Goal: Information Seeking & Learning: Learn about a topic

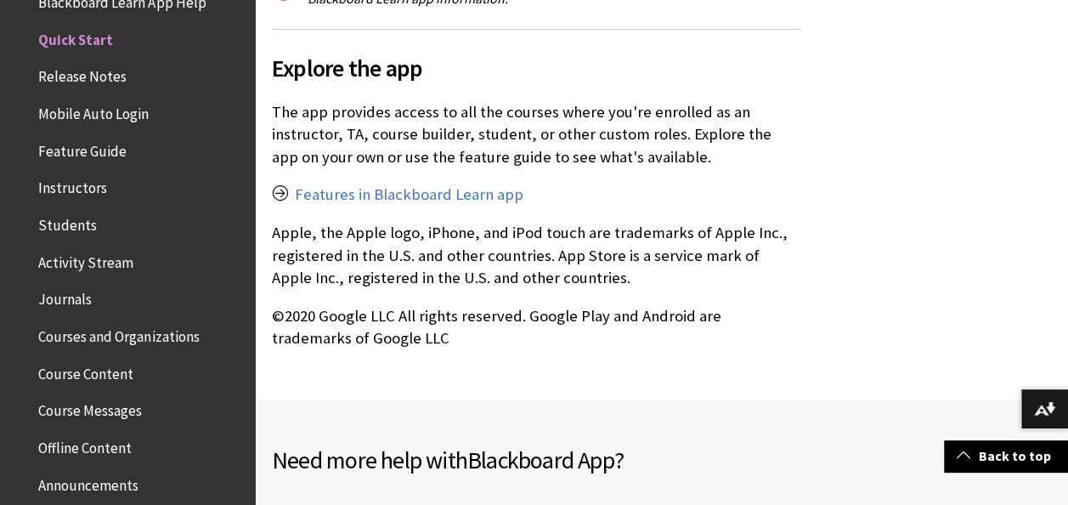
scroll to position [3399, 0]
click at [382, 185] on link "Features in Blackboard Learn app" at bounding box center [409, 195] width 229 height 20
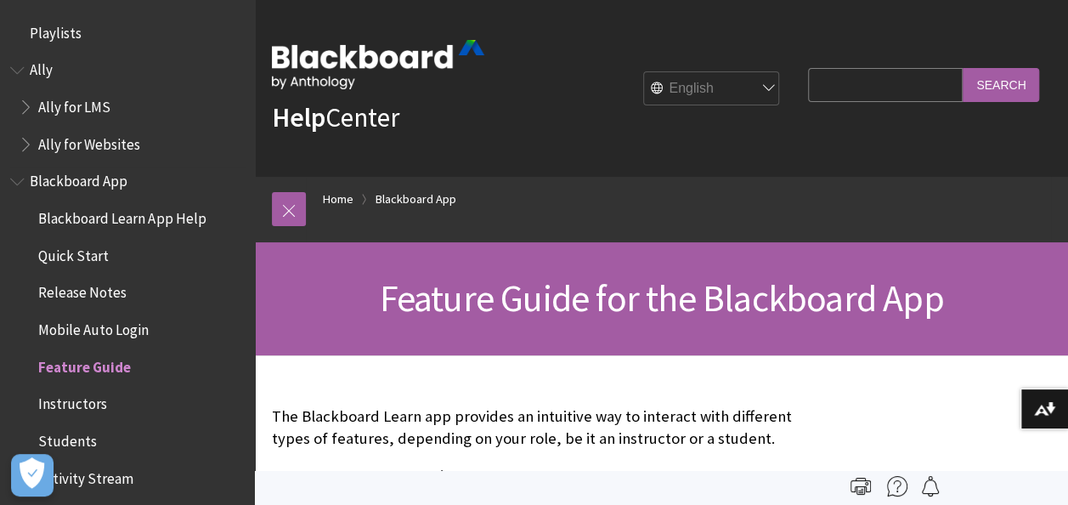
click at [78, 254] on span "Quick Start" at bounding box center [73, 252] width 71 height 23
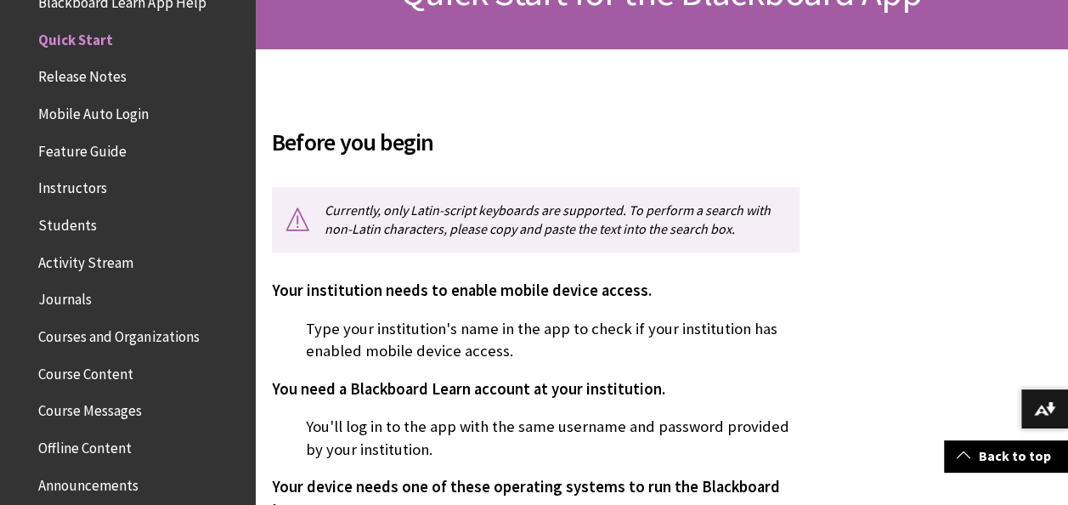
scroll to position [340, 0]
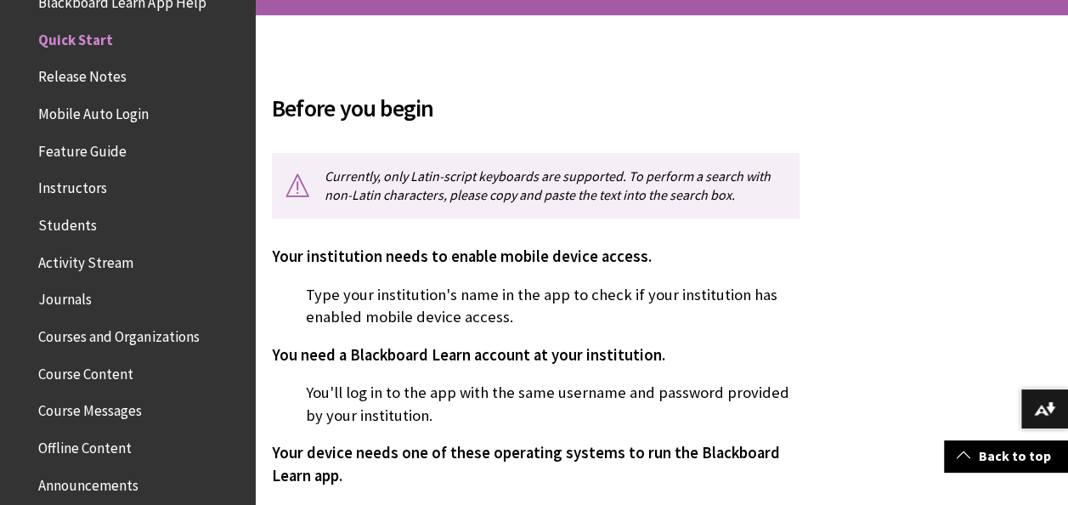
click at [92, 84] on span "Release Notes" at bounding box center [82, 74] width 88 height 23
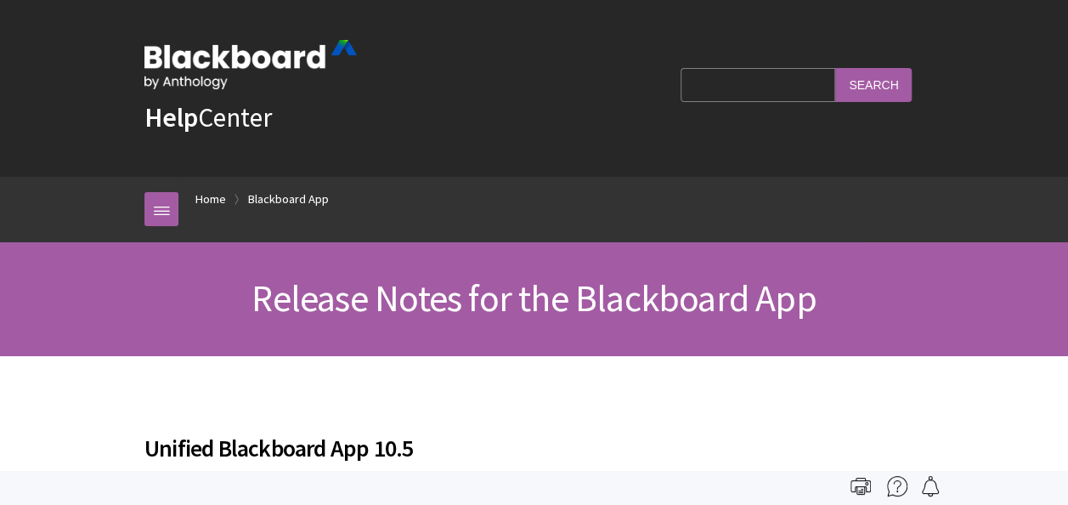
scroll to position [252, 0]
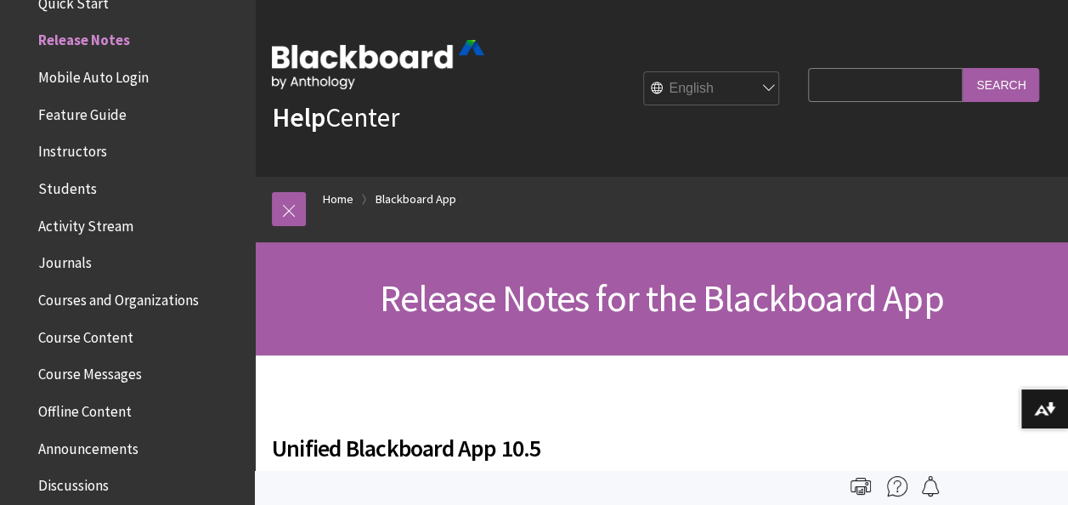
click at [76, 110] on span "Feature Guide" at bounding box center [82, 111] width 88 height 23
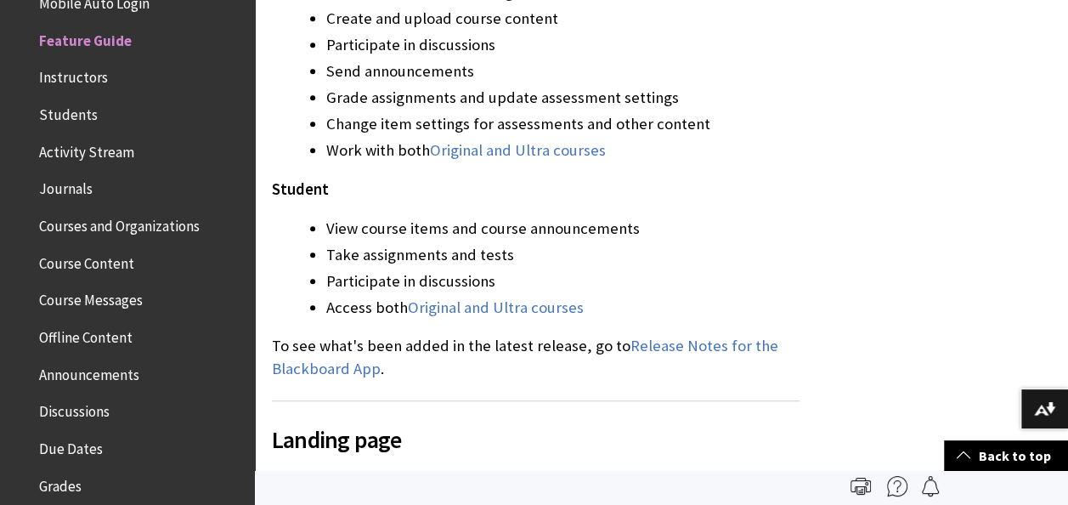
scroll to position [646, 0]
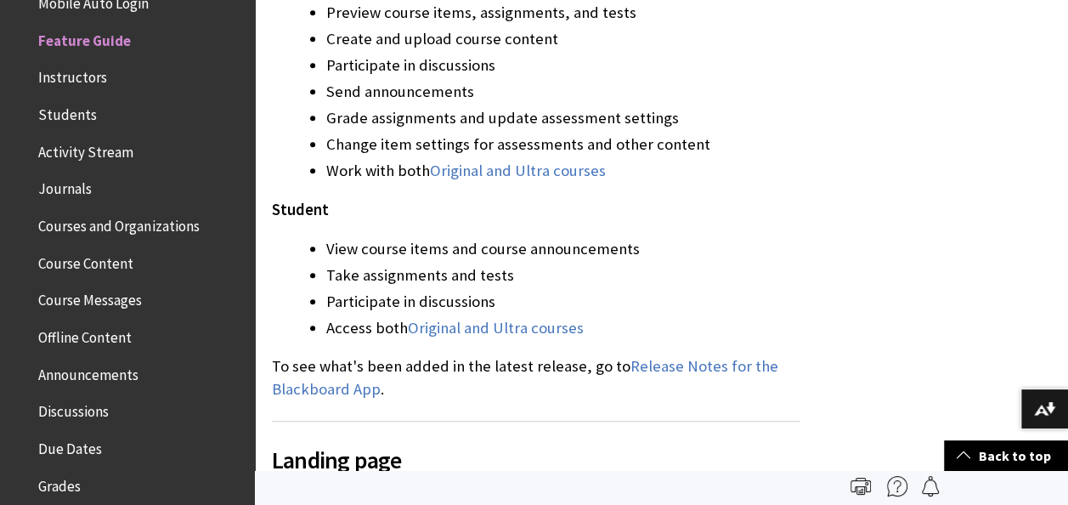
click at [63, 79] on span "Instructors" at bounding box center [72, 75] width 69 height 23
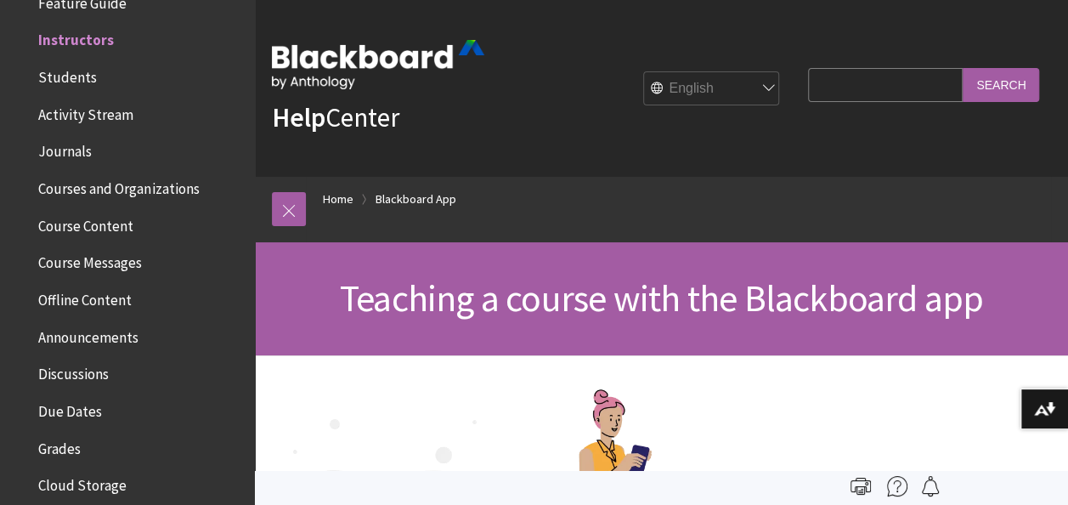
click at [92, 112] on span "Activity Stream" at bounding box center [85, 111] width 95 height 23
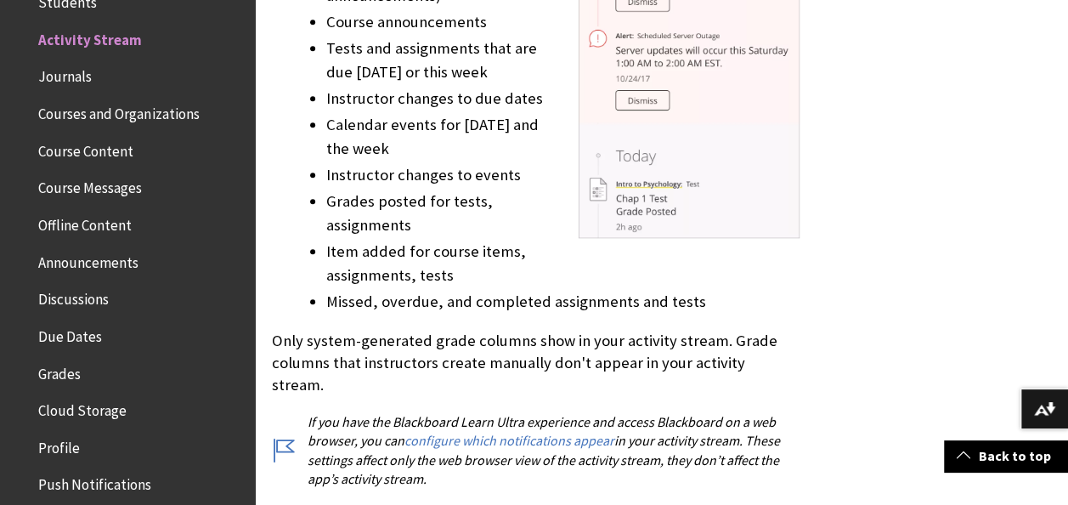
scroll to position [782, 0]
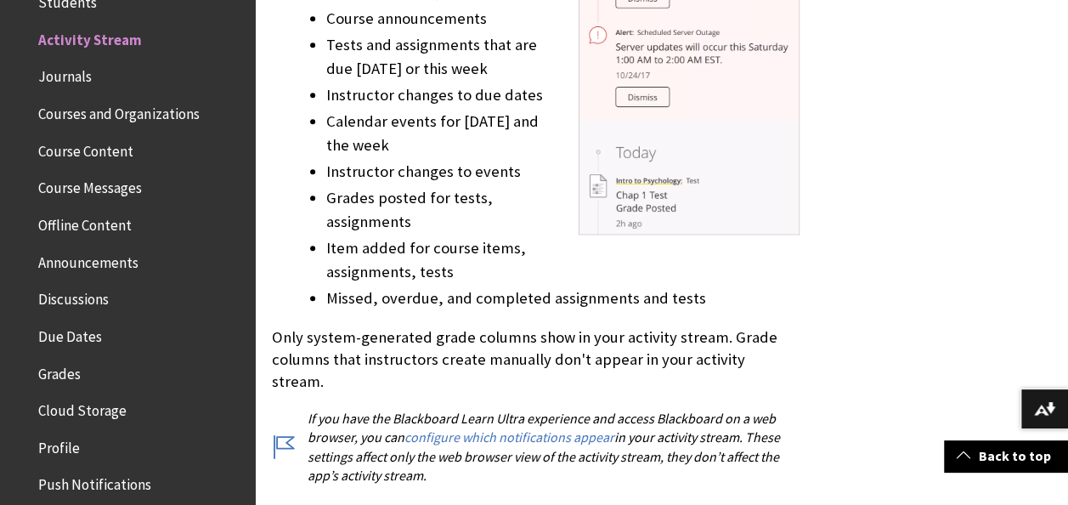
click at [74, 82] on span "Journals" at bounding box center [65, 74] width 54 height 23
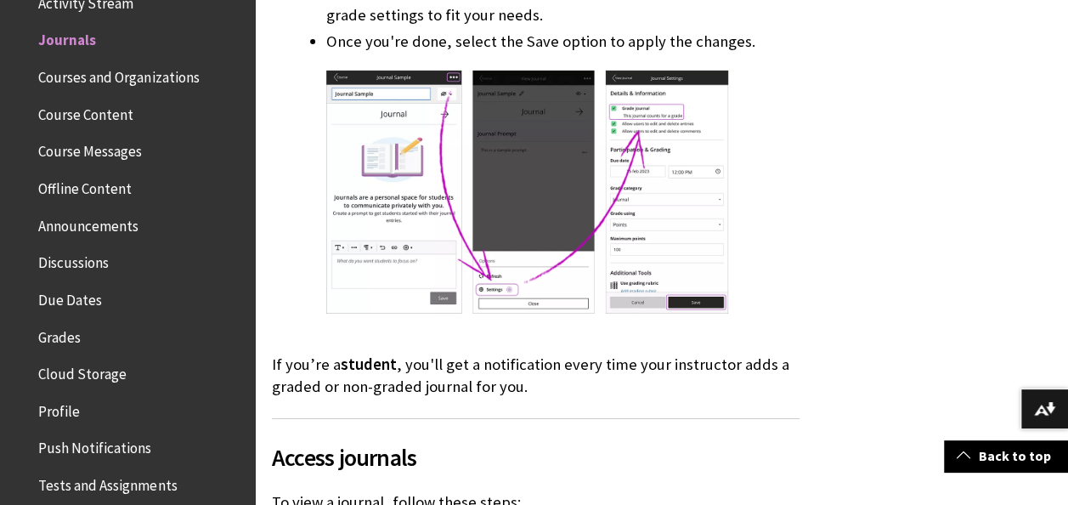
scroll to position [2787, 0]
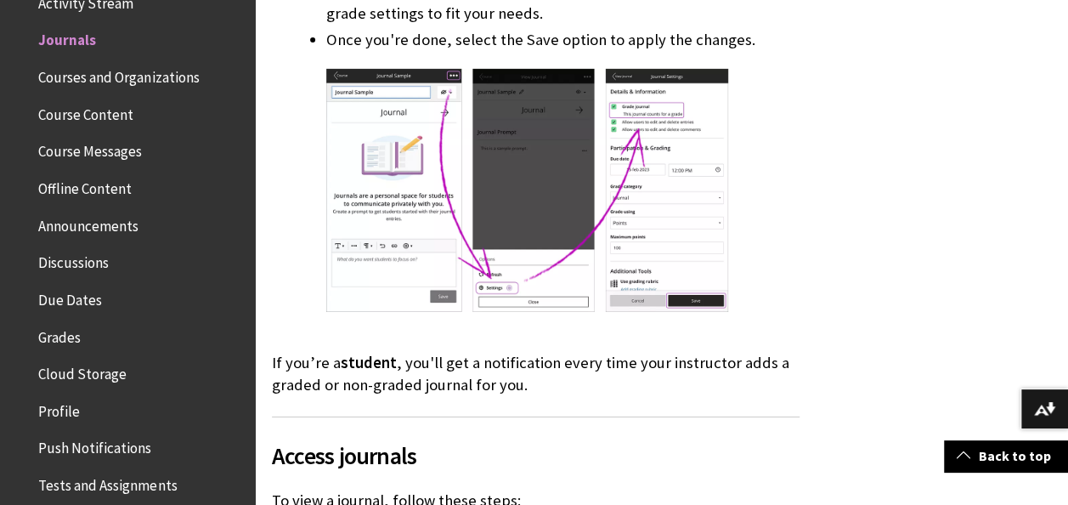
click at [83, 83] on span "Courses and Organizations" at bounding box center [118, 74] width 161 height 23
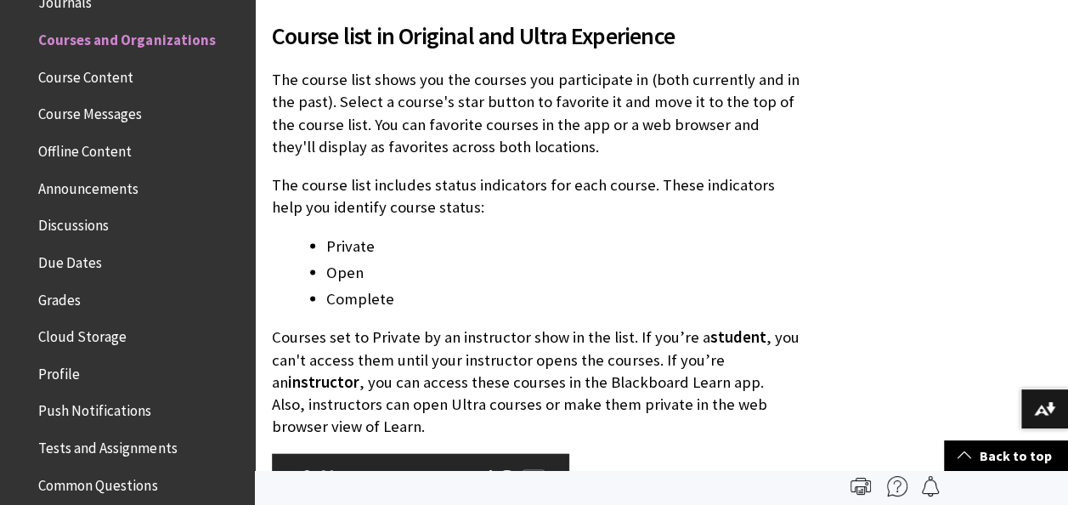
scroll to position [1598, 0]
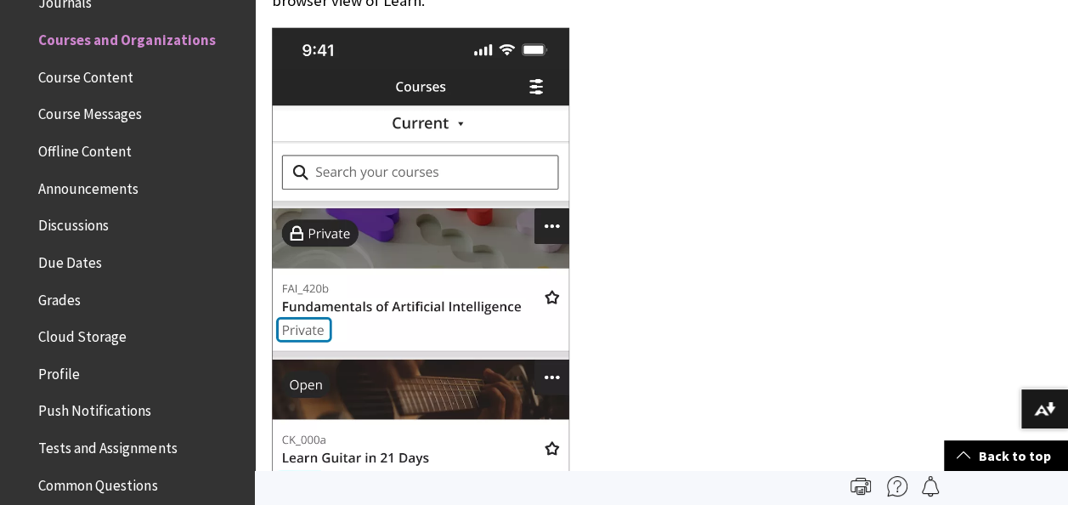
scroll to position [2006, 0]
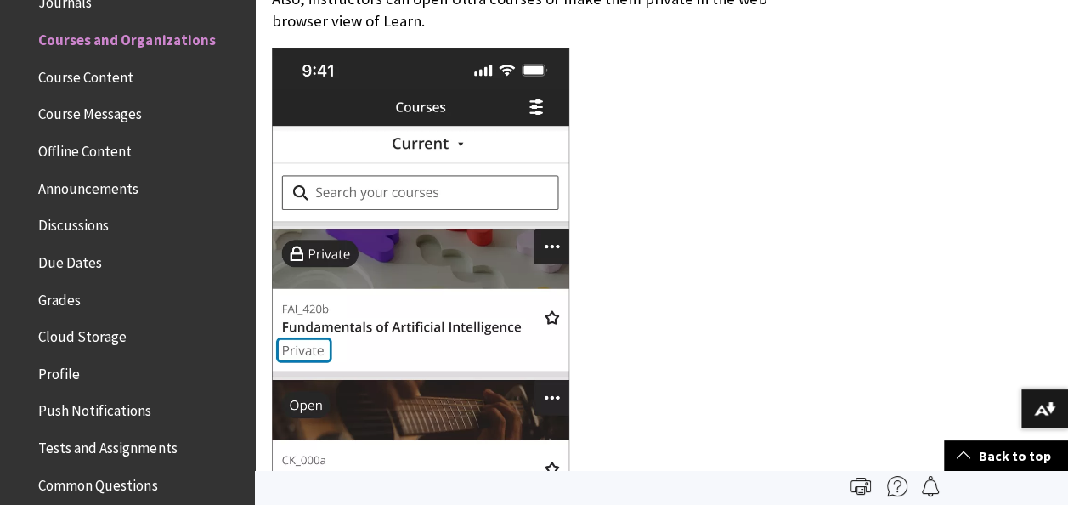
click at [71, 70] on span "Course Content" at bounding box center [85, 74] width 95 height 23
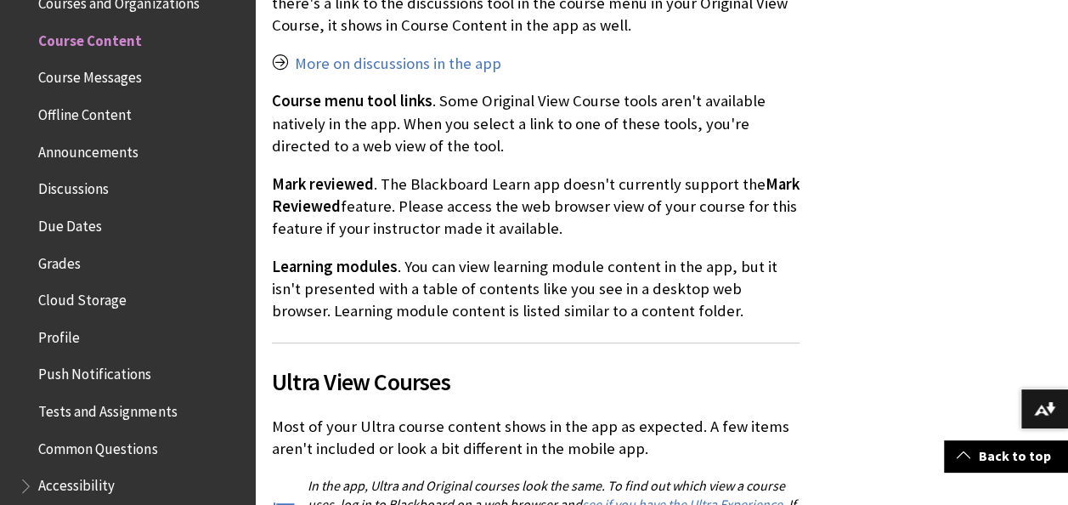
scroll to position [2753, 0]
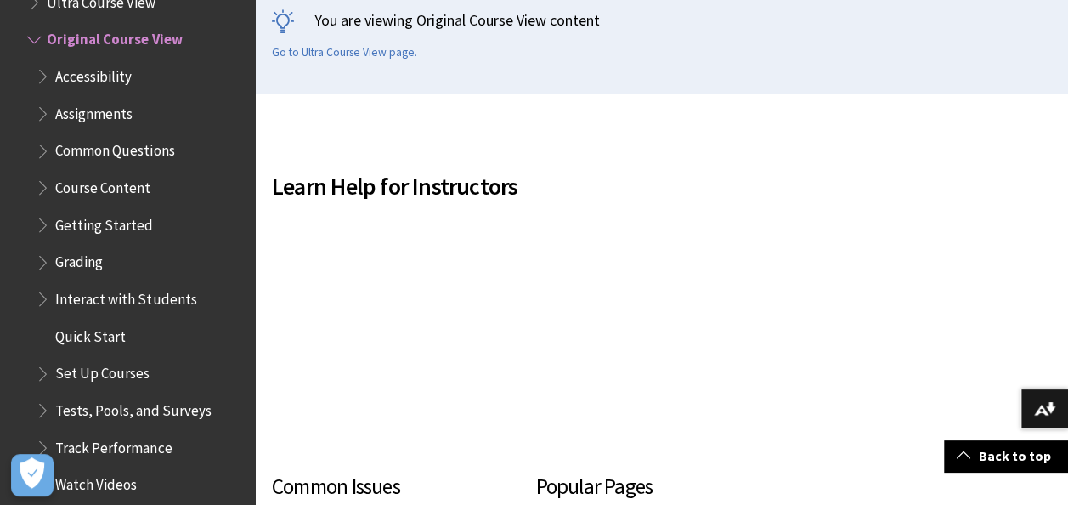
scroll to position [442, 0]
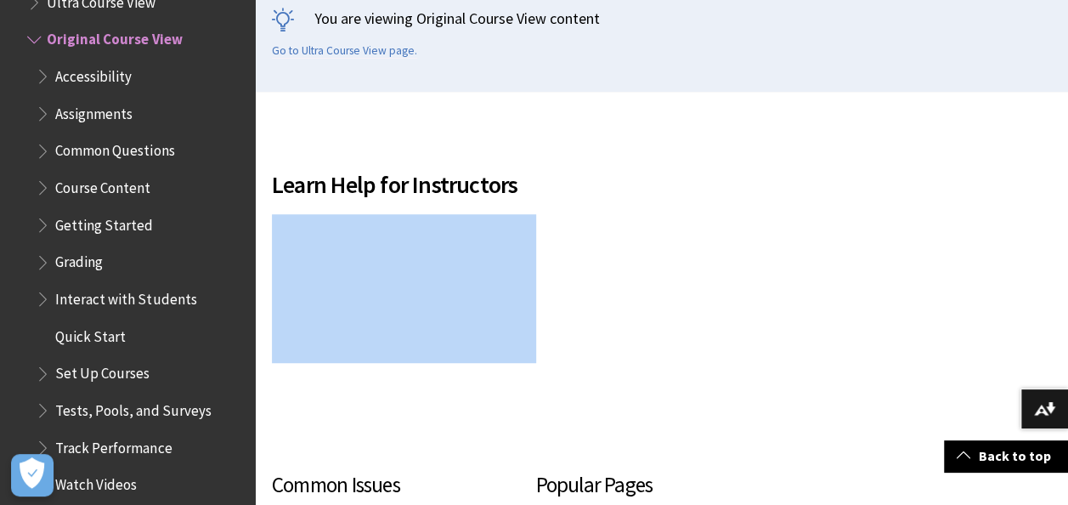
drag, startPoint x: 652, startPoint y: 216, endPoint x: 714, endPoint y: 179, distance: 72.0
click at [714, 179] on div "Learn Help for Instructors The following narrated video provides a visual and a…" at bounding box center [536, 290] width 528 height 289
drag, startPoint x: 714, startPoint y: 179, endPoint x: 743, endPoint y: 209, distance: 41.5
click at [743, 209] on div "Learn Help for Instructors The following narrated video provides a visual and a…" at bounding box center [536, 290] width 528 height 289
click at [717, 269] on div "Learn Help for Instructors The following narrated video provides a visual and a…" at bounding box center [536, 290] width 528 height 289
